Goal: Task Accomplishment & Management: Manage account settings

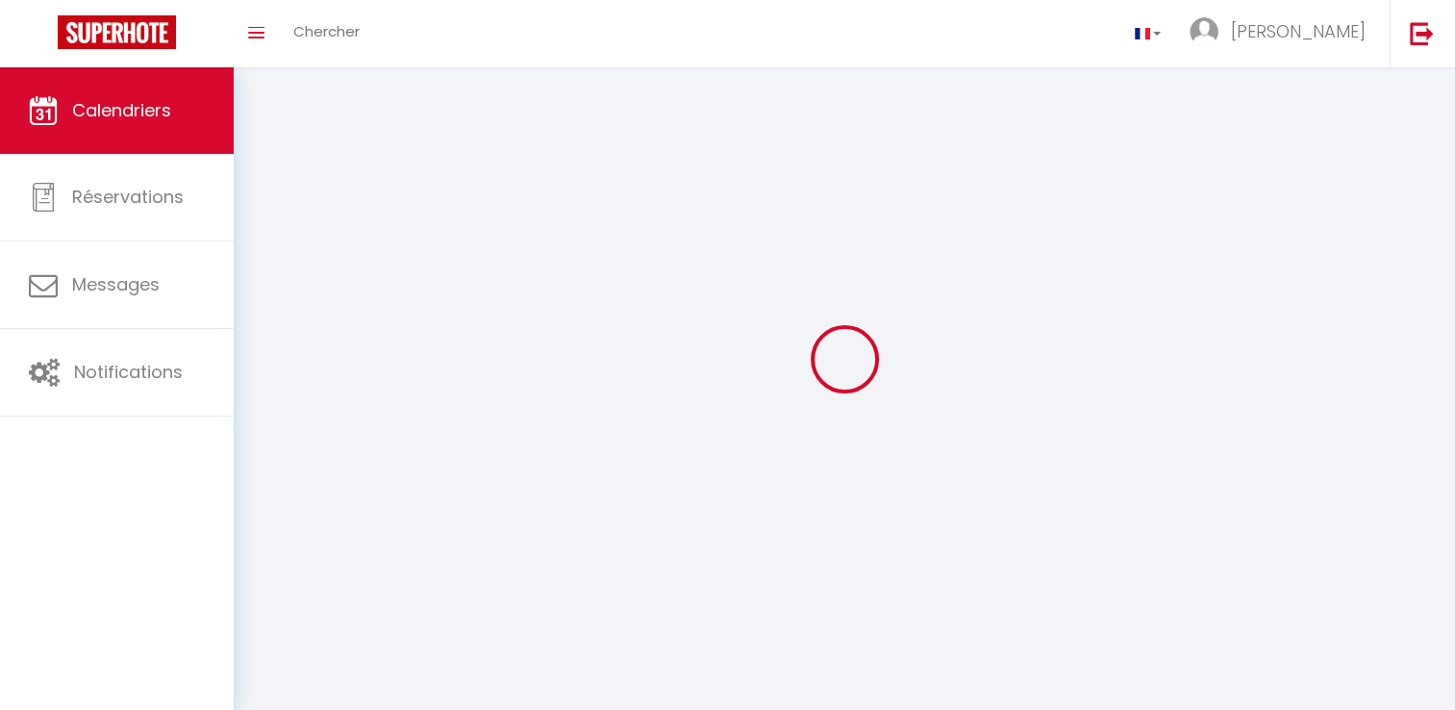
select select
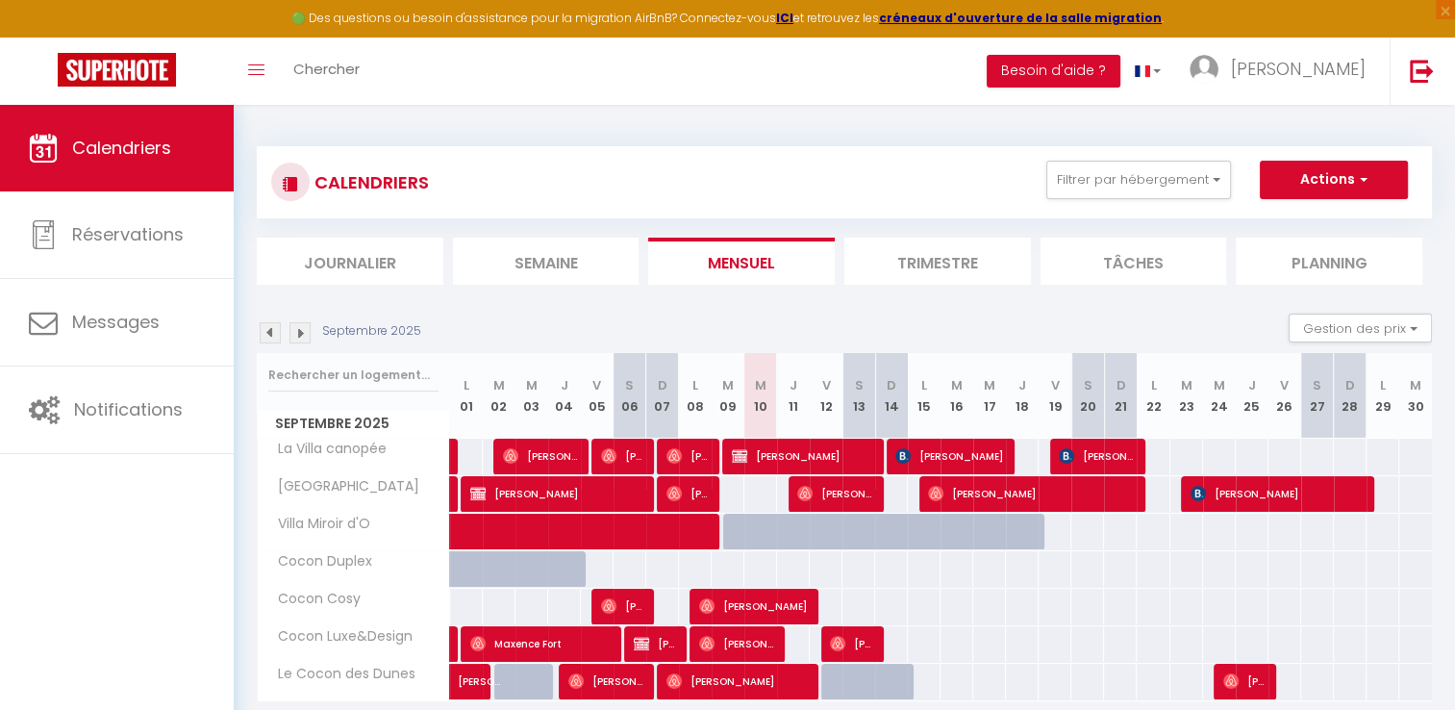
select select
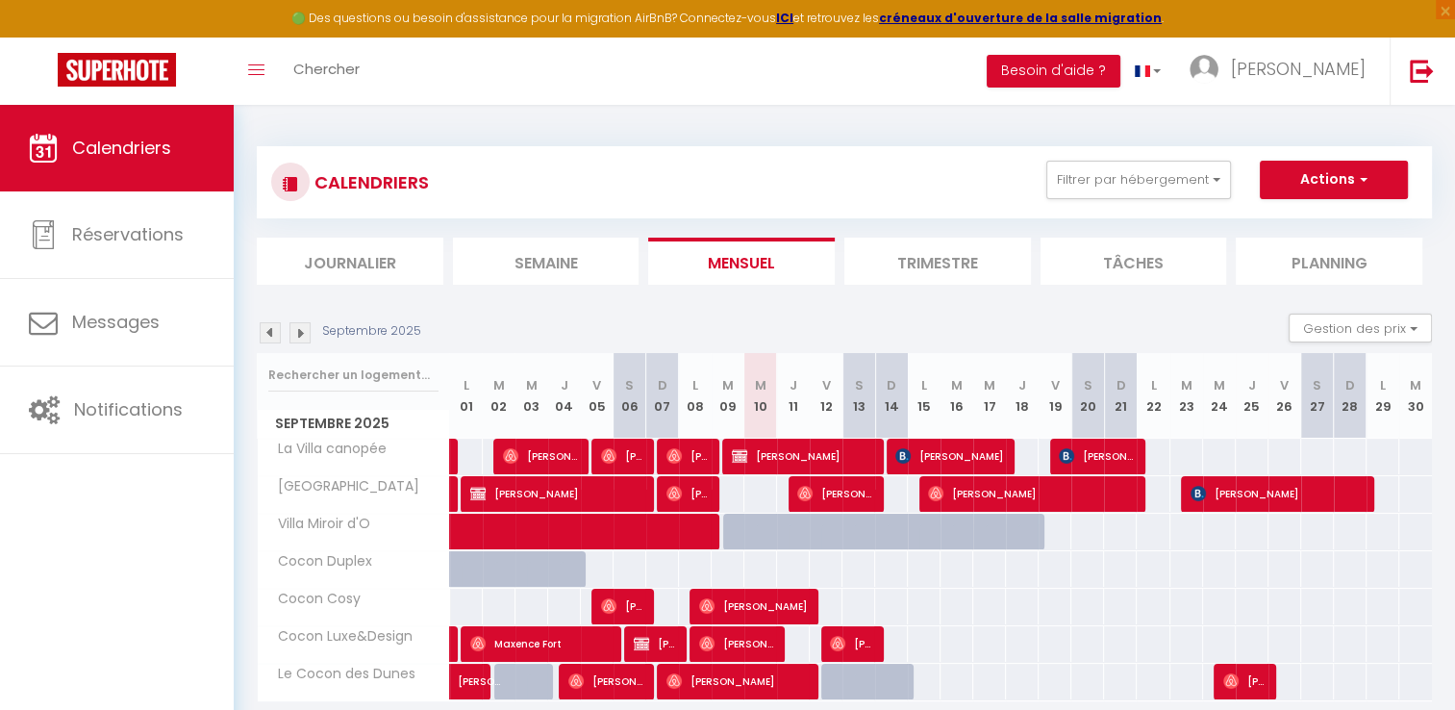
select select
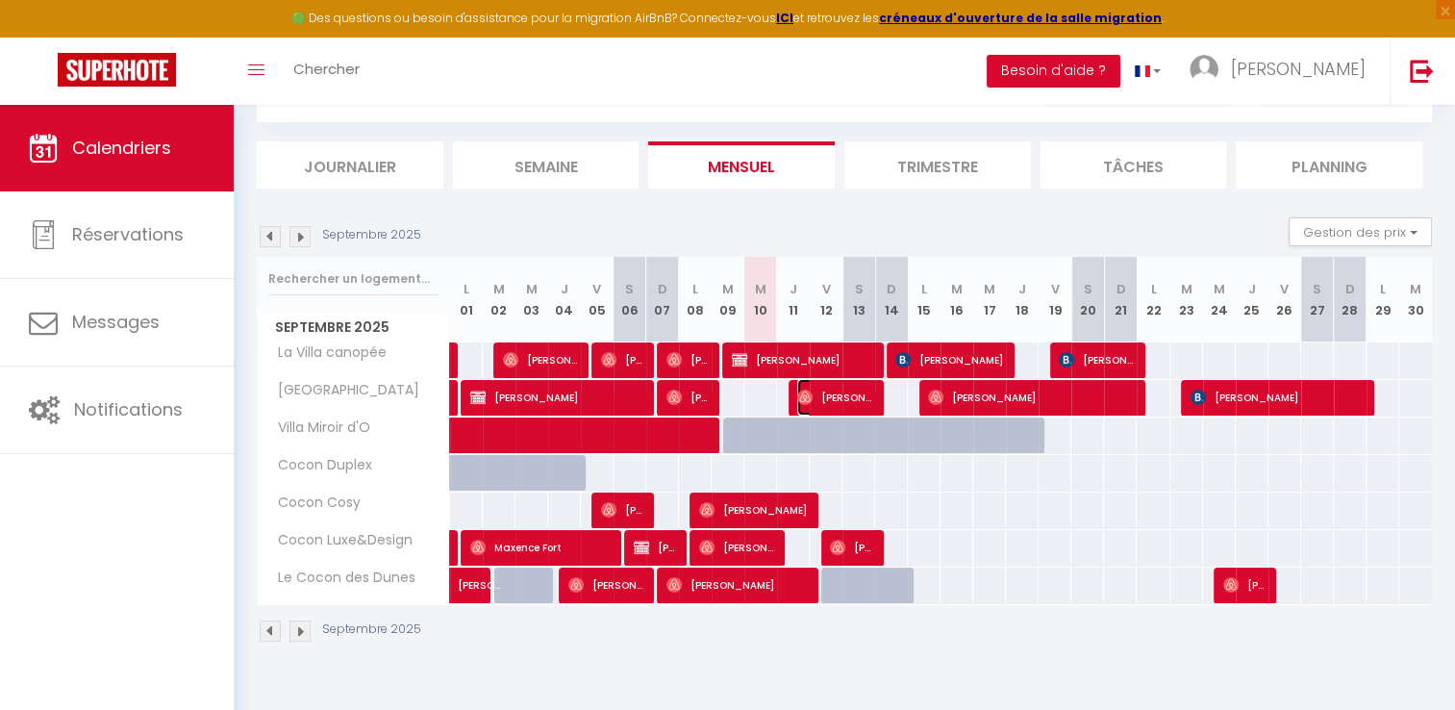
click at [831, 401] on span "[PERSON_NAME]" at bounding box center [835, 397] width 76 height 37
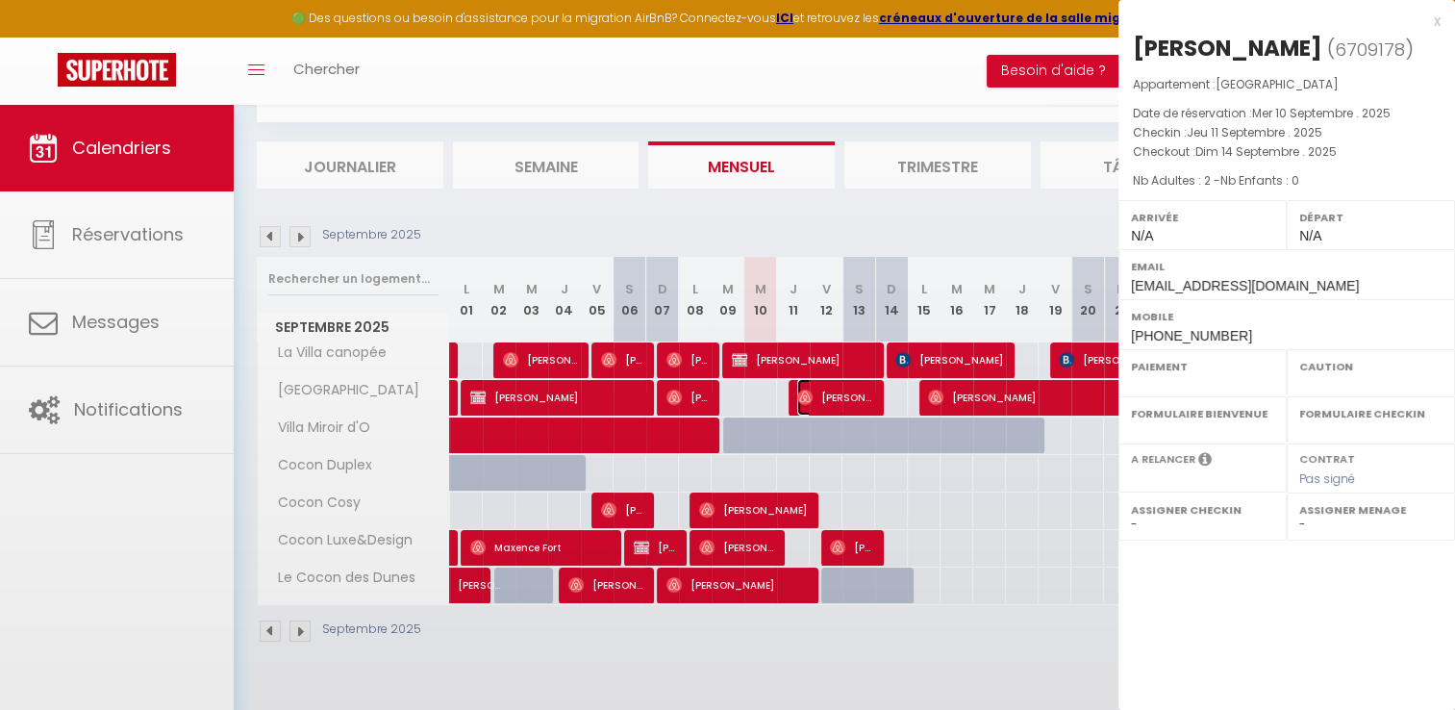
select select "OK"
select select "0"
select select "1"
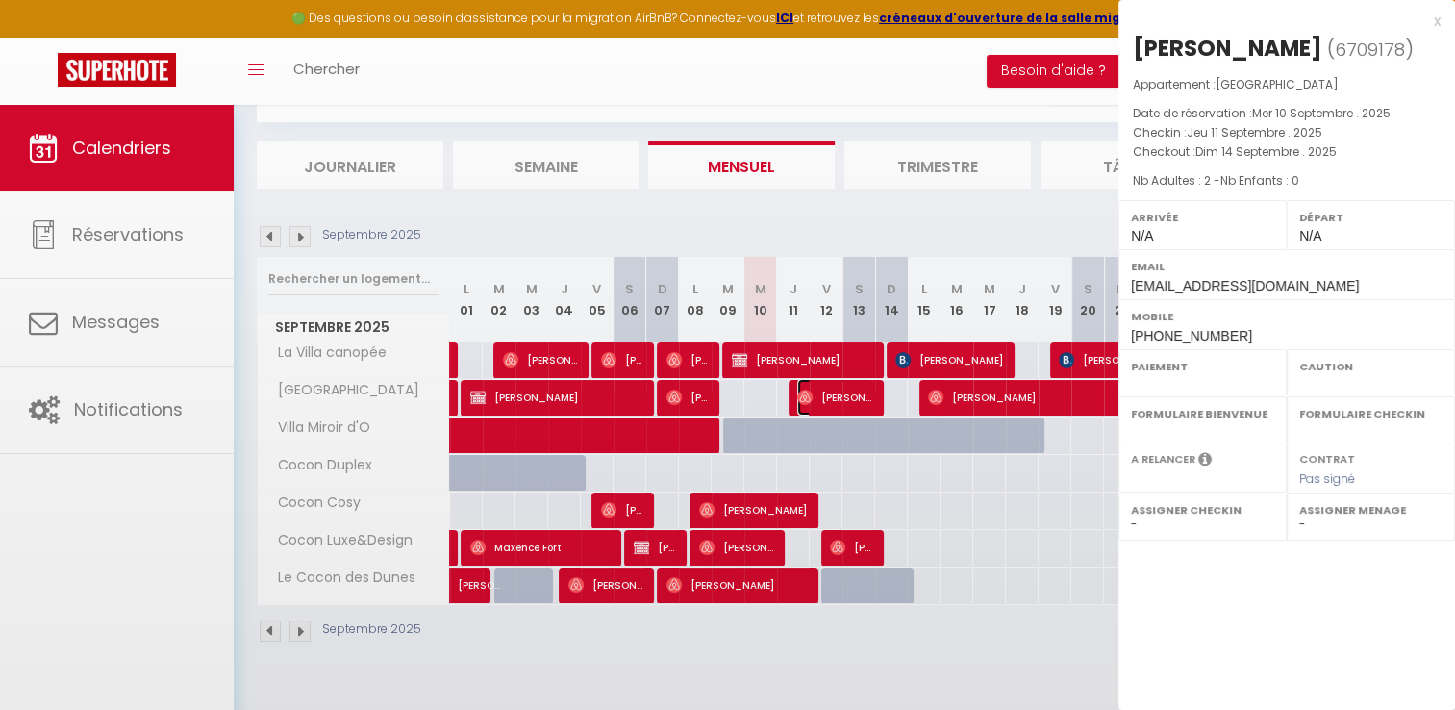
select select
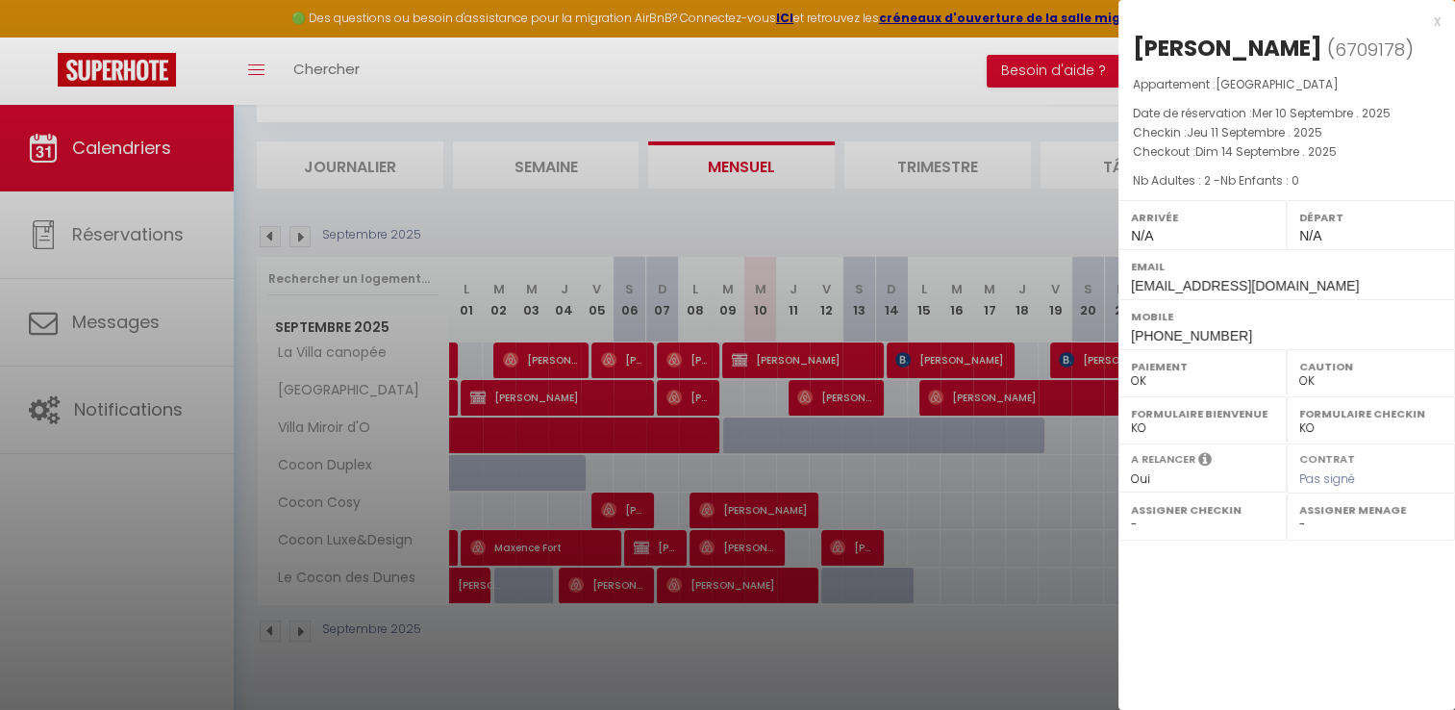
click at [145, 317] on div at bounding box center [727, 355] width 1455 height 710
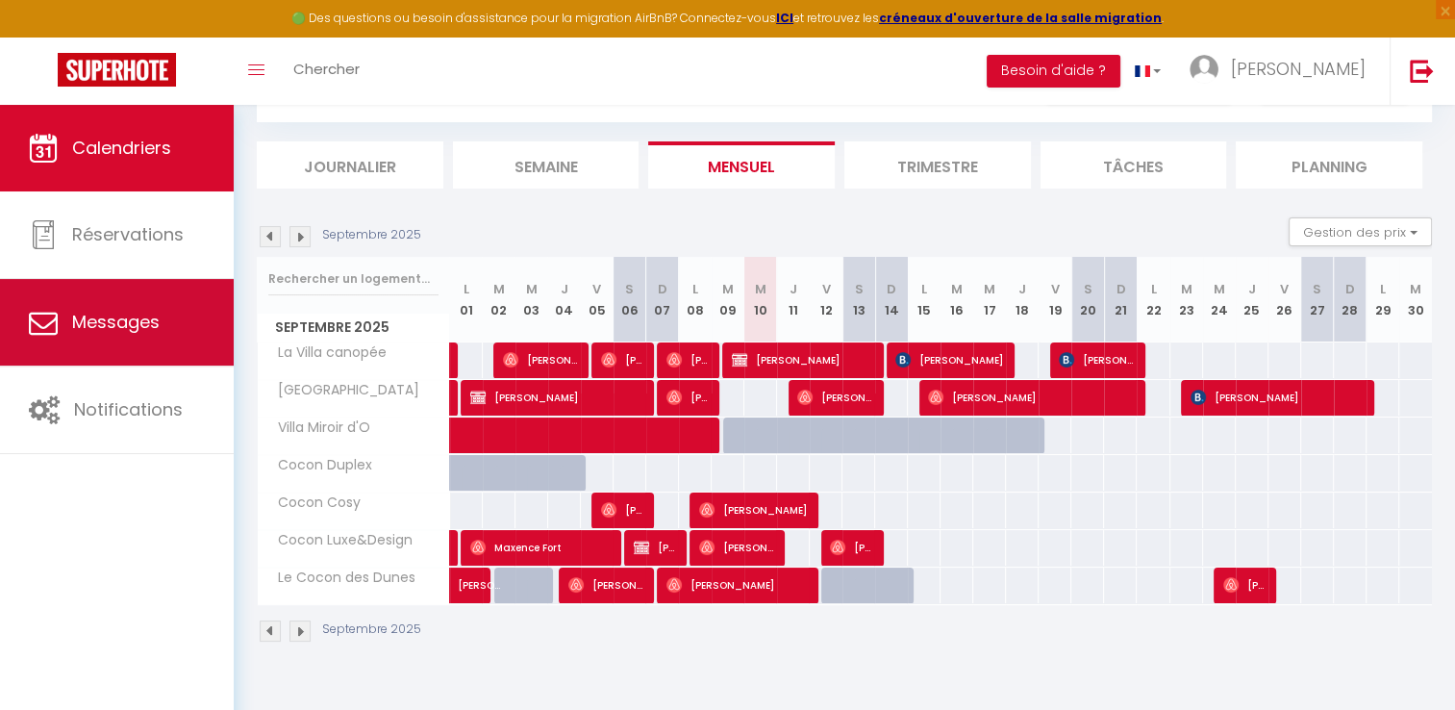
click at [149, 318] on span "Messages" at bounding box center [116, 322] width 88 height 24
select select "message"
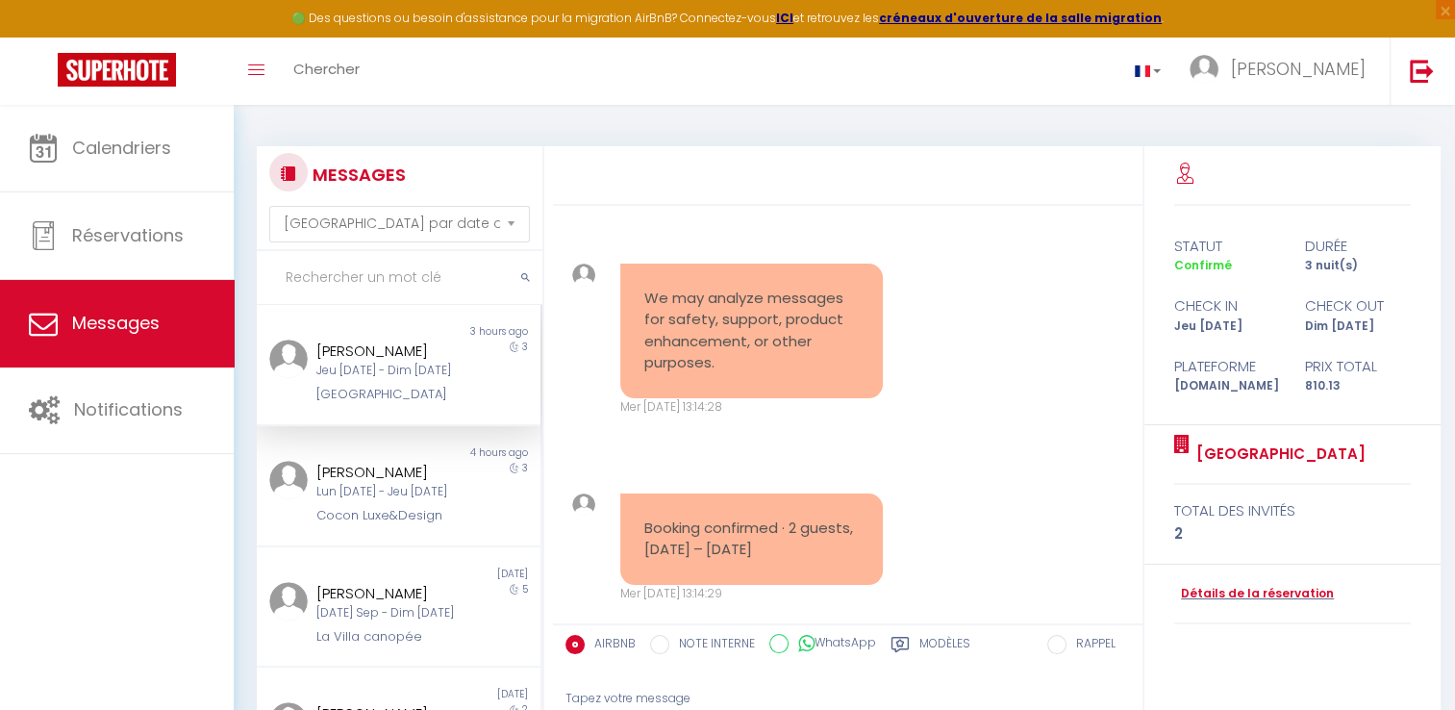
scroll to position [4426, 0]
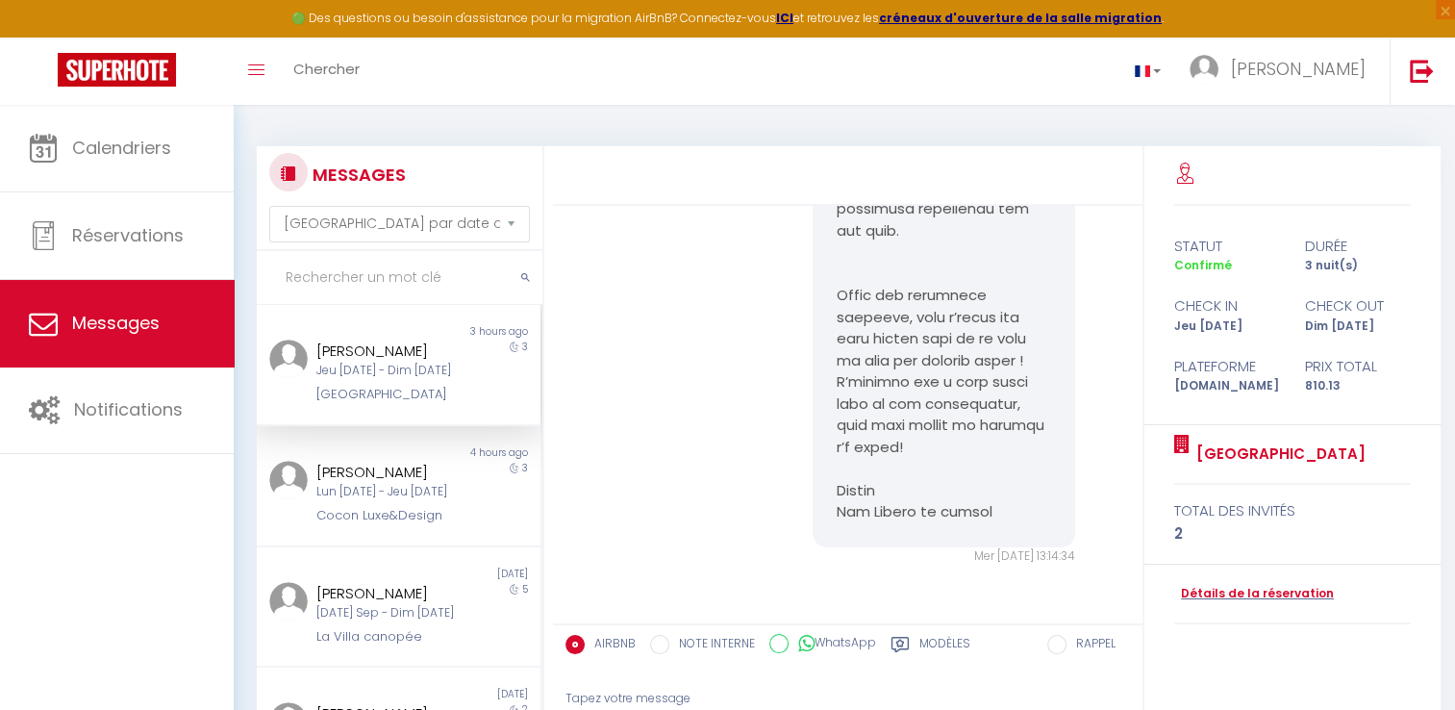
click at [392, 363] on div "Jeu [DATE] - Dim [DATE]" at bounding box center [386, 371] width 140 height 18
click at [384, 356] on div "[PERSON_NAME]" at bounding box center [386, 350] width 140 height 23
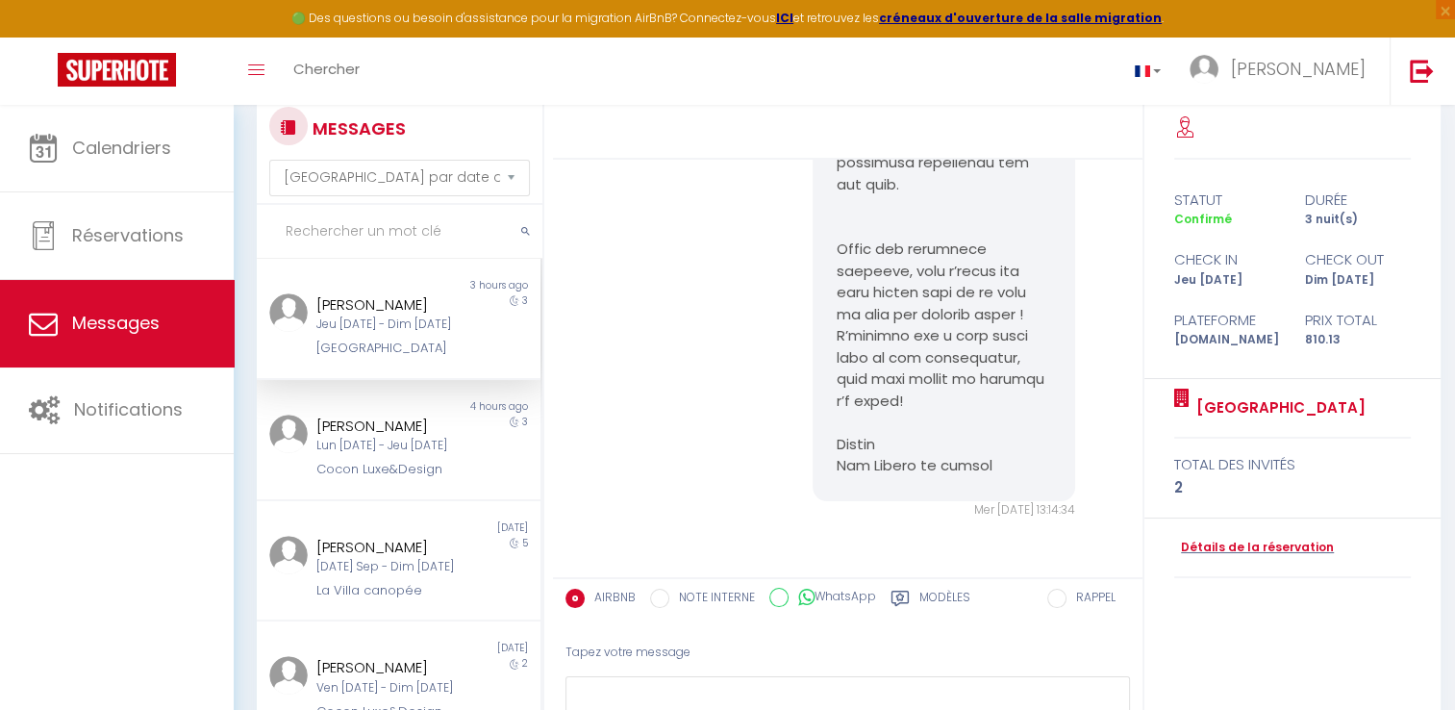
scroll to position [0, 0]
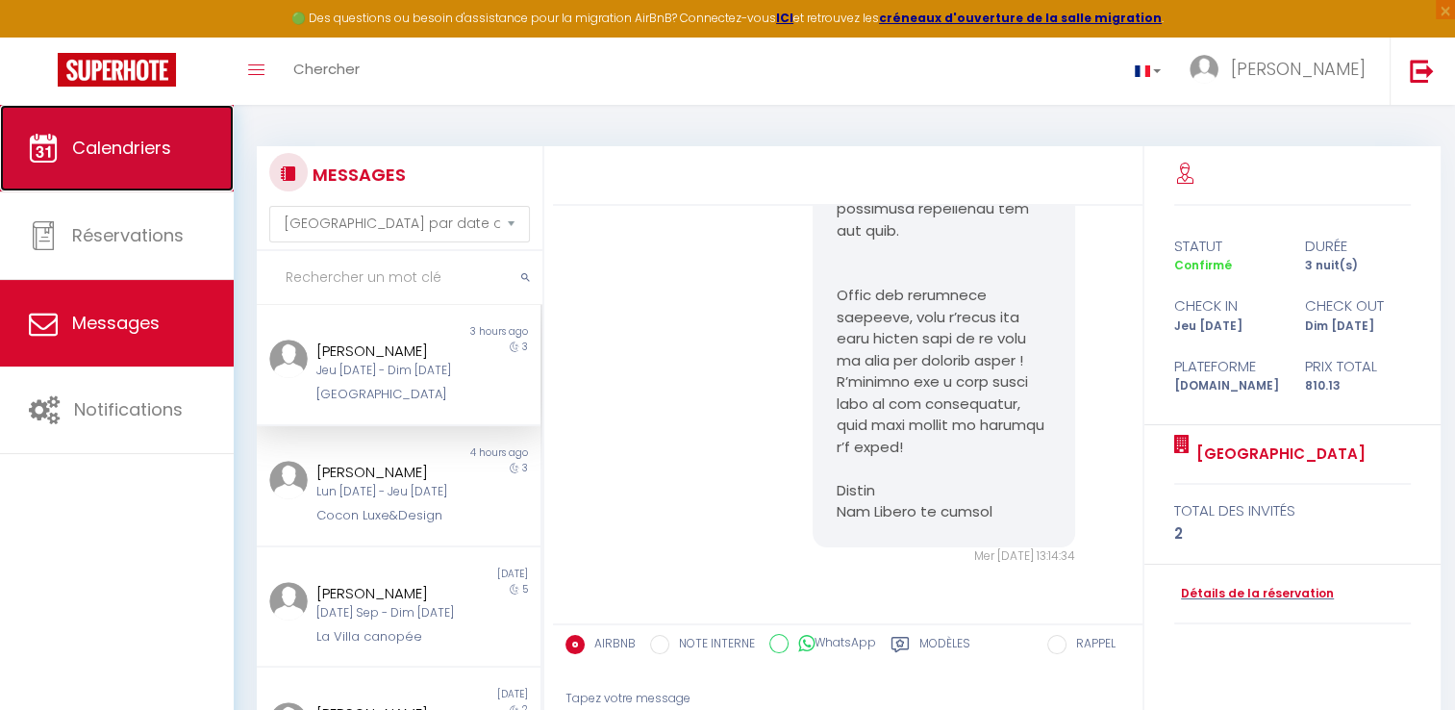
click at [156, 175] on link "Calendriers" at bounding box center [117, 148] width 234 height 87
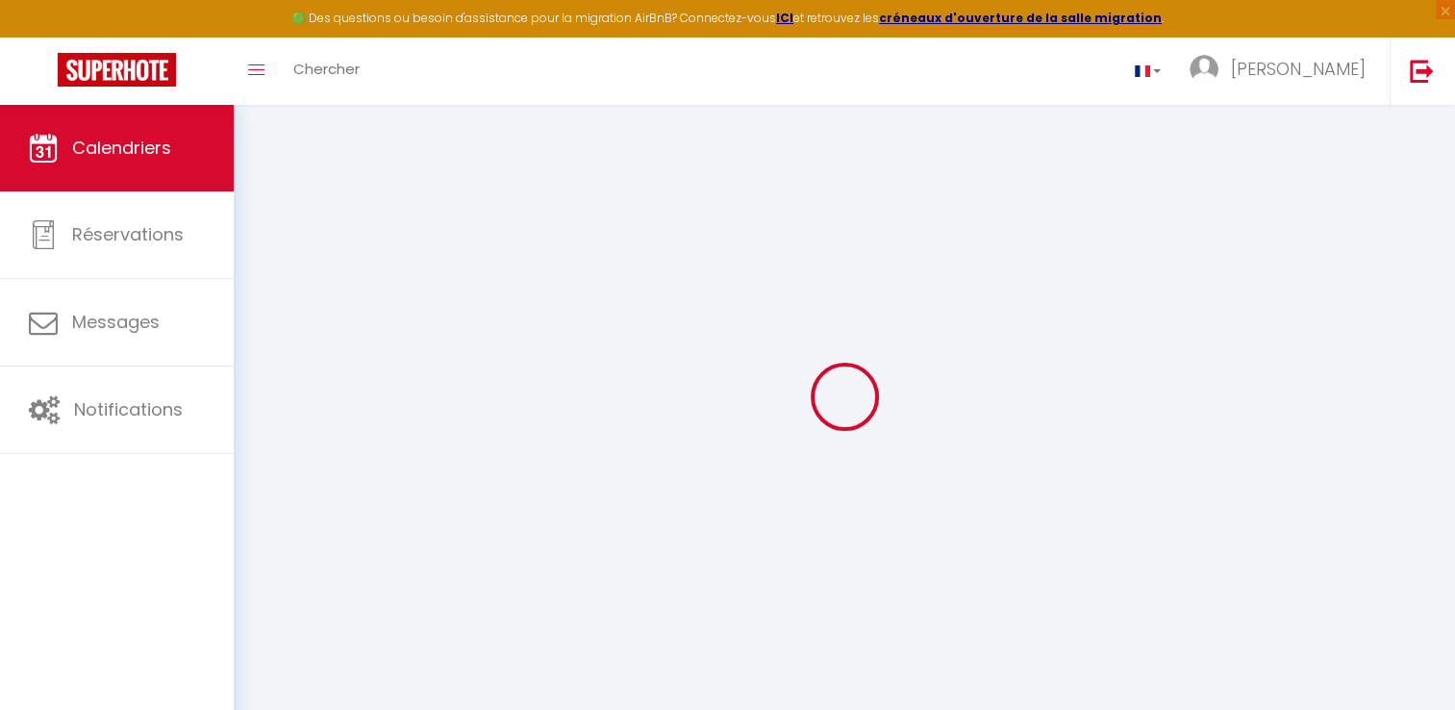
select select
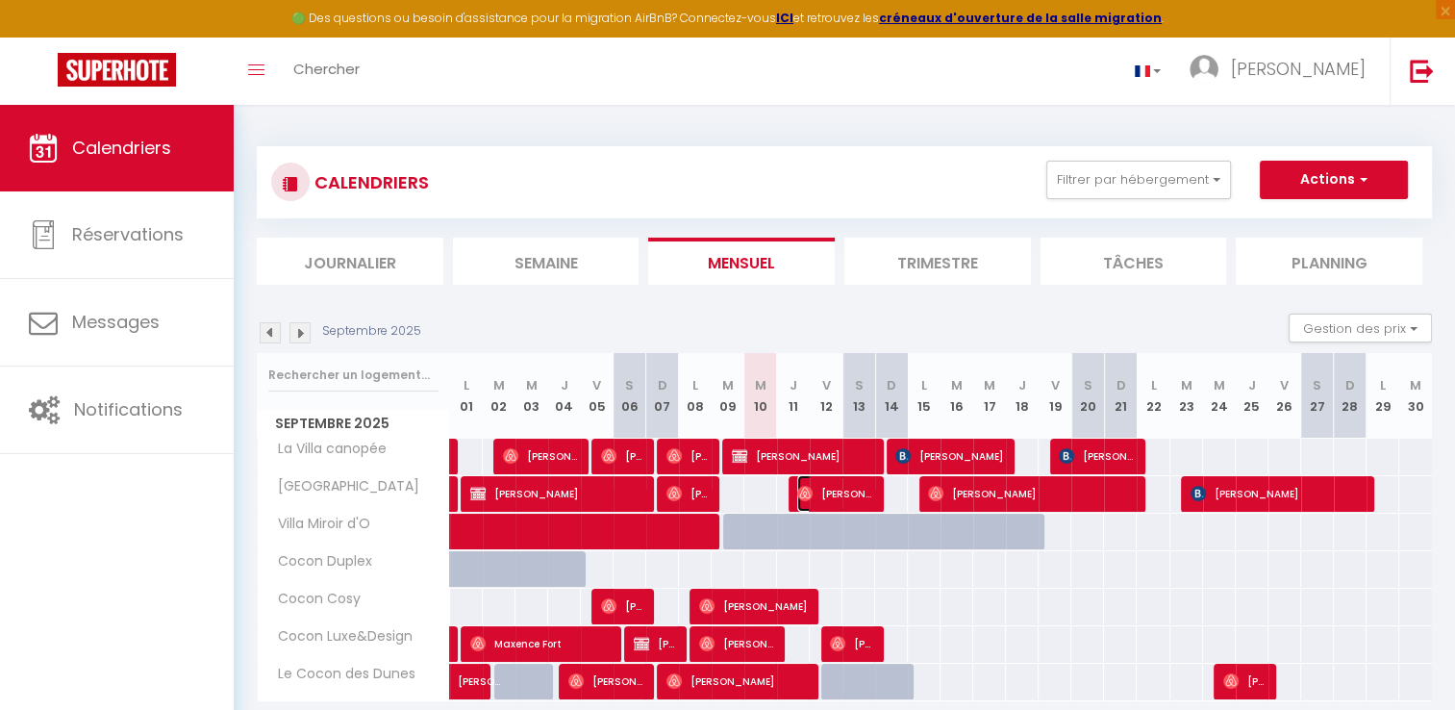
click at [851, 501] on span "[PERSON_NAME]" at bounding box center [835, 493] width 76 height 37
select select "OK"
select select "0"
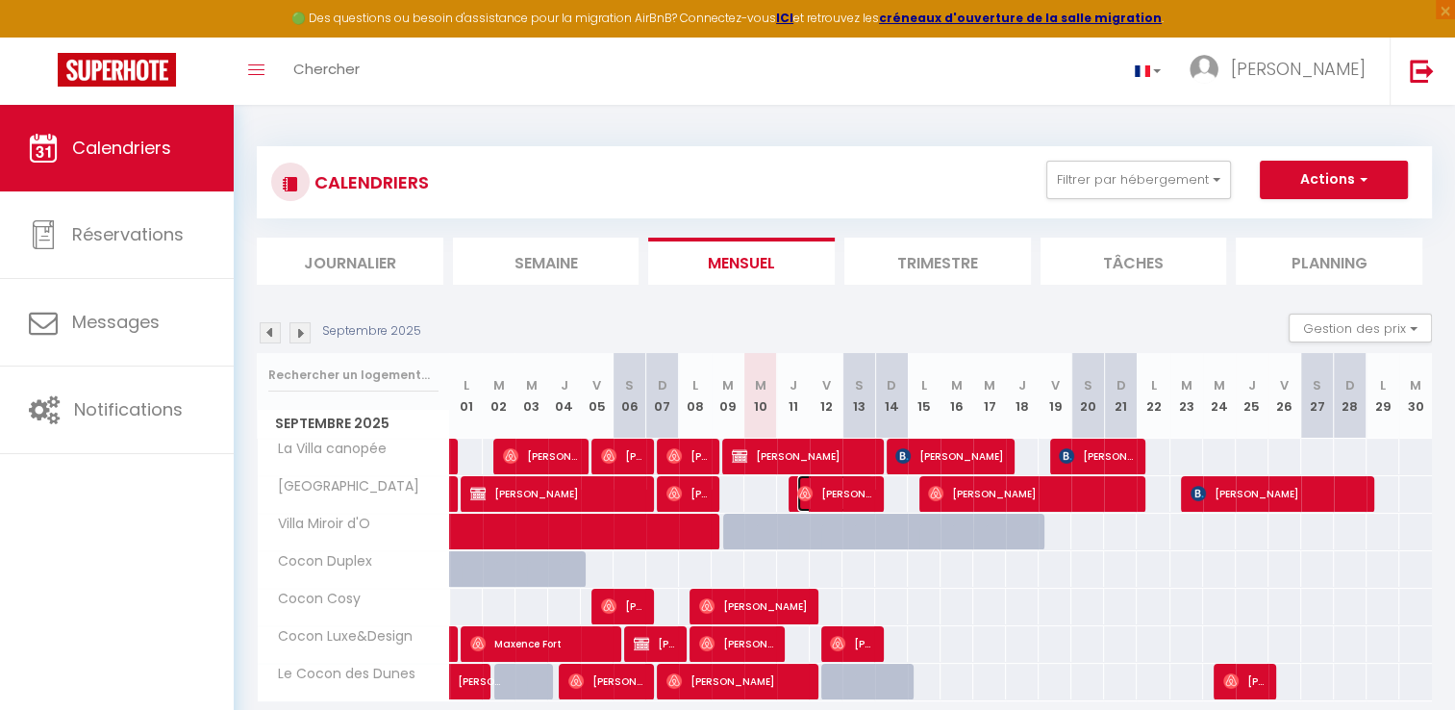
select select "1"
select select
